Goal: Task Accomplishment & Management: Manage account settings

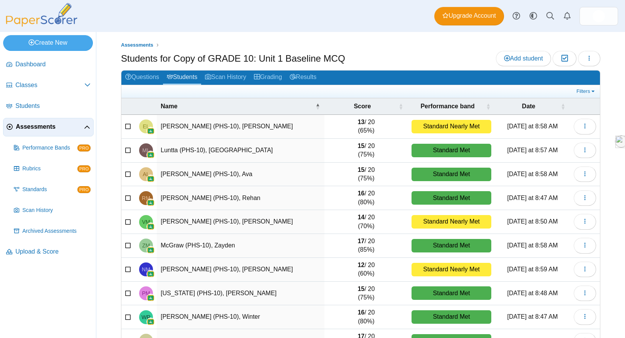
click at [44, 129] on span "Assessments" at bounding box center [50, 127] width 68 height 8
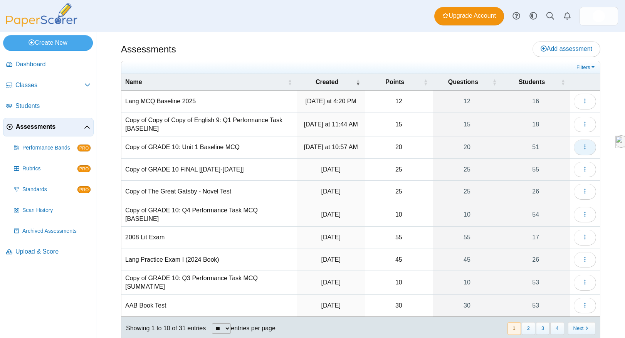
click at [585, 150] on icon "button" at bounding box center [585, 147] width 6 height 6
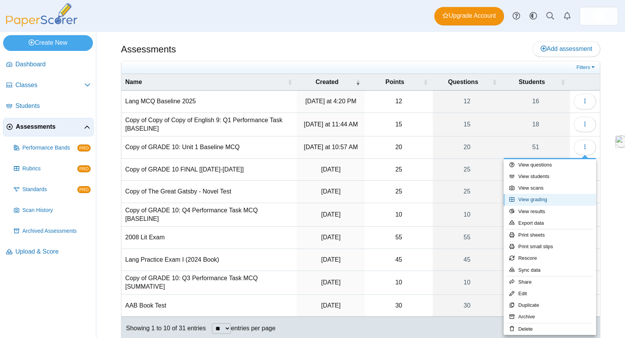
click at [547, 198] on link "View grading" at bounding box center [550, 200] width 93 height 12
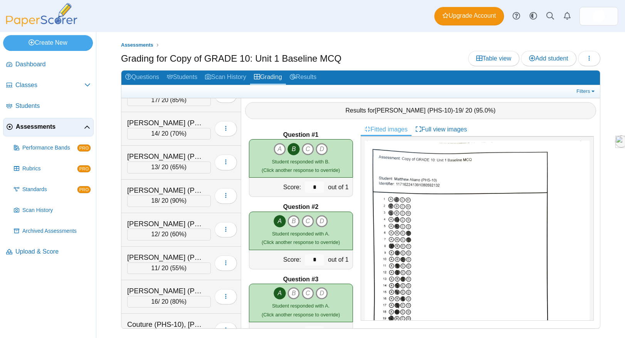
scroll to position [333, 0]
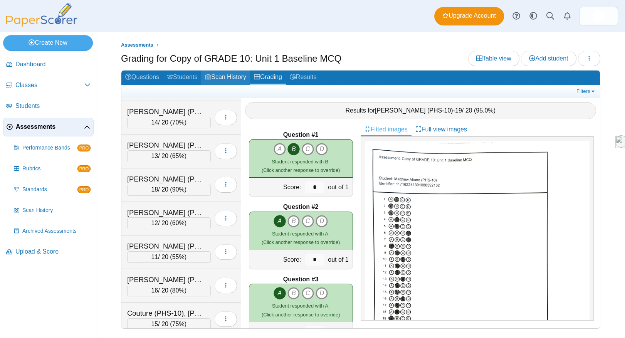
click at [233, 75] on link "Scan History" at bounding box center [225, 78] width 49 height 14
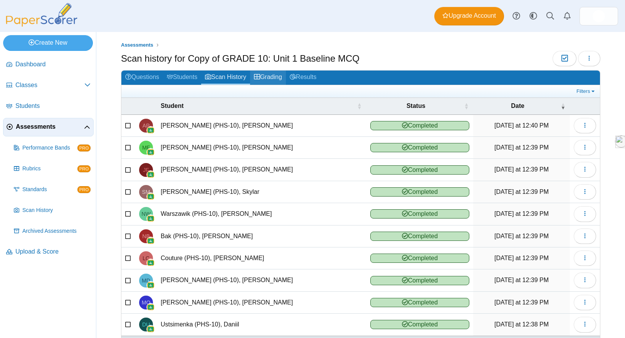
click at [286, 78] on link "Grading" at bounding box center [268, 78] width 36 height 14
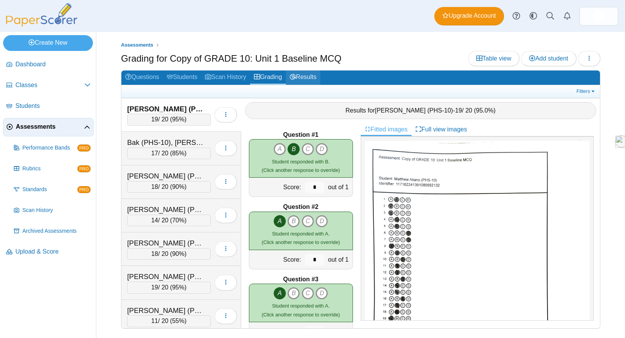
click at [309, 76] on link "Results" at bounding box center [303, 78] width 34 height 14
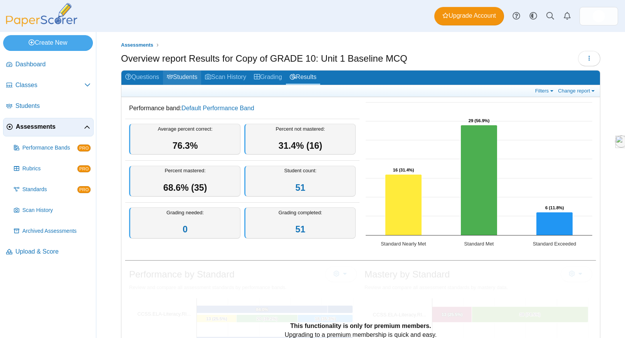
click at [190, 75] on link "Students" at bounding box center [182, 78] width 38 height 14
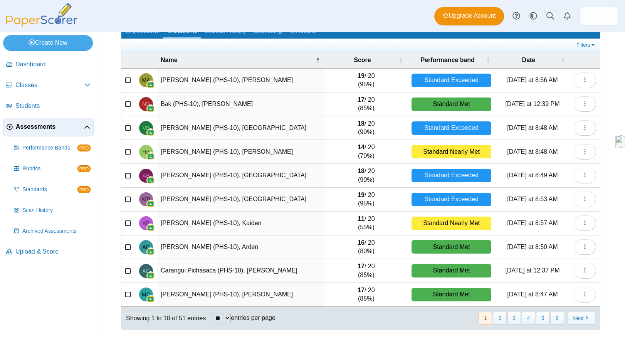
scroll to position [48, 0]
click at [503, 320] on button "2" at bounding box center [499, 318] width 13 height 13
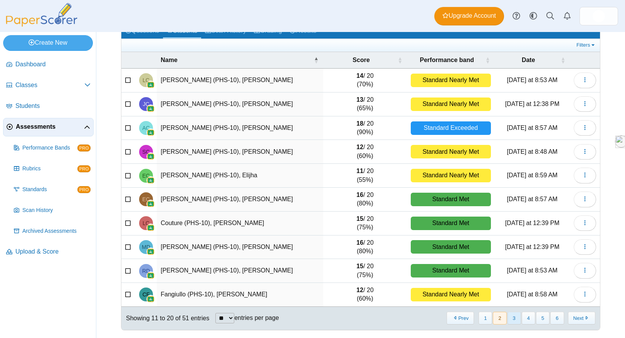
click at [512, 319] on button "3" at bounding box center [514, 318] width 13 height 13
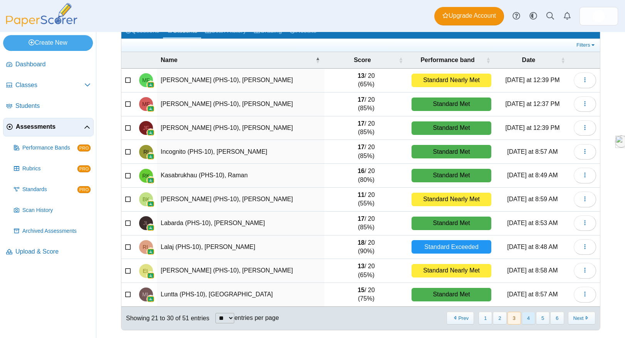
click at [525, 320] on button "4" at bounding box center [528, 318] width 13 height 13
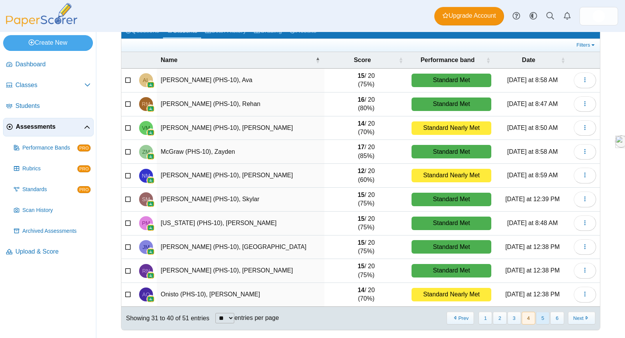
click at [539, 320] on button "5" at bounding box center [542, 318] width 13 height 13
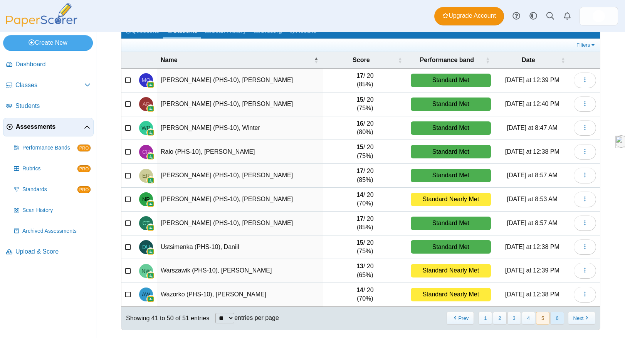
click at [552, 320] on button "6" at bounding box center [557, 318] width 13 height 13
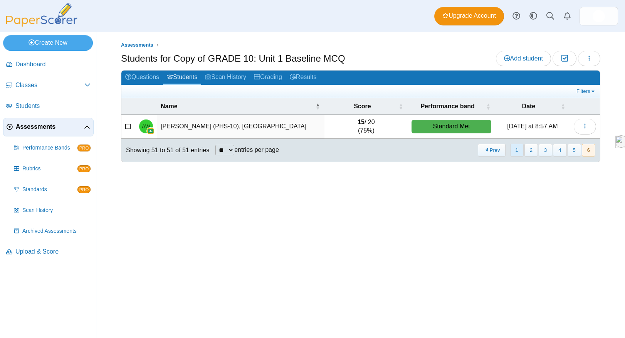
click at [518, 153] on button "1" at bounding box center [517, 150] width 13 height 13
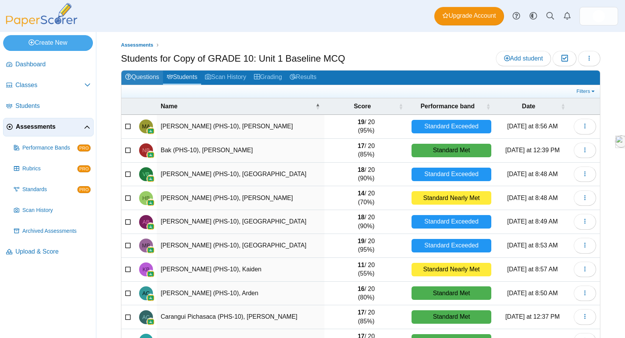
click at [135, 81] on link "Questions" at bounding box center [142, 78] width 42 height 14
